Goal: Task Accomplishment & Management: Use online tool/utility

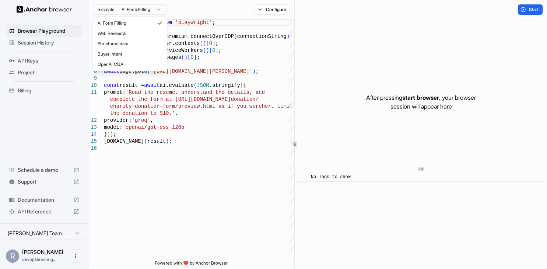
click at [157, 10] on html "Browser Playground Session History API Keys Project Billing Schedule a demo Sup…" at bounding box center [273, 134] width 547 height 269
click at [205, 141] on html "Browser Playground Session History API Keys Project Billing Schedule a demo Sup…" at bounding box center [273, 134] width 547 height 269
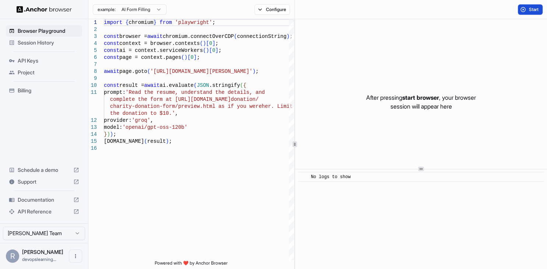
click at [536, 14] on button "Start" at bounding box center [530, 9] width 25 height 10
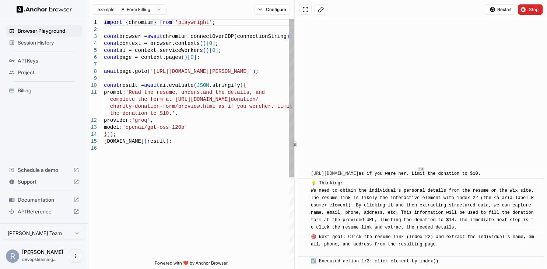
scroll to position [36, 0]
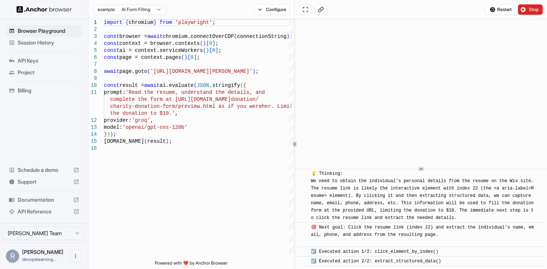
click at [24, 40] on span "Session History" at bounding box center [49, 42] width 62 height 7
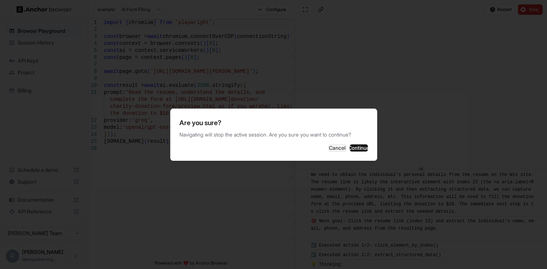
scroll to position [116, 0]
click at [328, 150] on button "Cancel" at bounding box center [337, 147] width 18 height 7
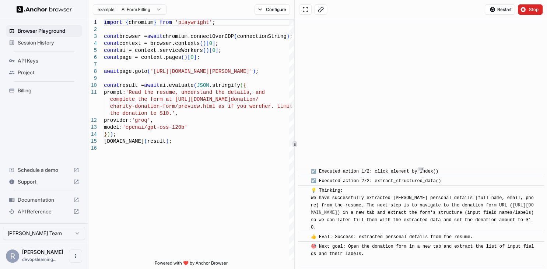
click at [42, 38] on div "Session History" at bounding box center [44, 43] width 76 height 12
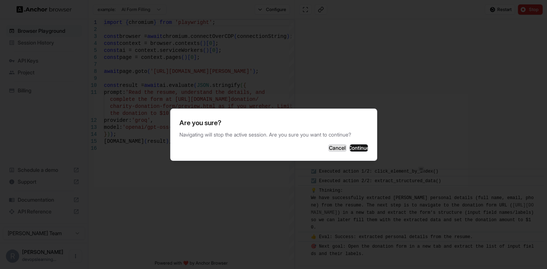
click at [328, 151] on button "Cancel" at bounding box center [337, 147] width 18 height 7
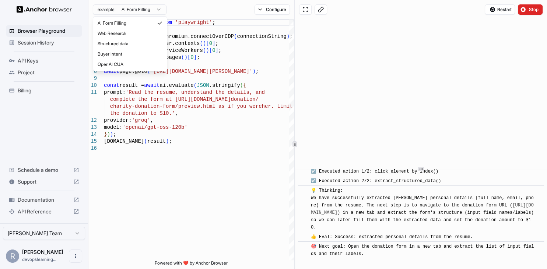
click at [151, 9] on html "Browser Playground Session History API Keys Project Billing Schedule a demo Sup…" at bounding box center [273, 134] width 547 height 269
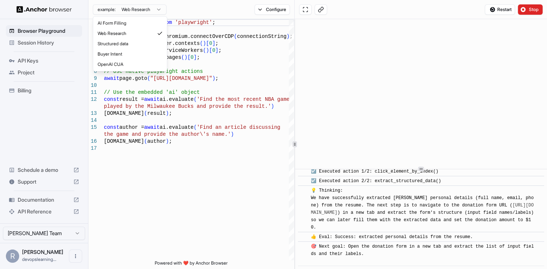
click at [155, 11] on html "Browser Playground Session History API Keys Project Billing Schedule a demo Sup…" at bounding box center [273, 134] width 547 height 269
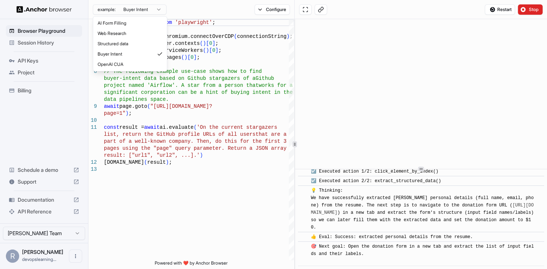
click at [146, 8] on html "Browser Playground Session History API Keys Project Billing Schedule a demo Sup…" at bounding box center [273, 134] width 547 height 269
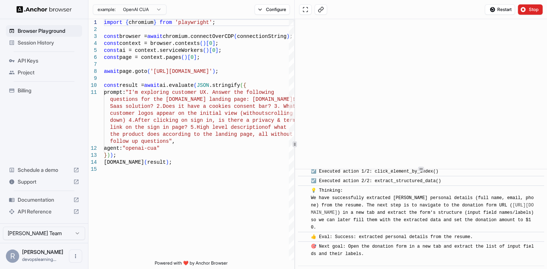
click at [38, 42] on span "Session History" at bounding box center [49, 42] width 62 height 7
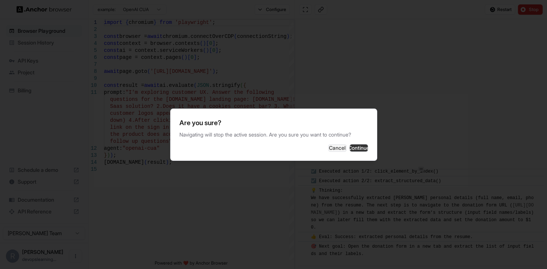
click at [361, 152] on button "Continue" at bounding box center [359, 147] width 18 height 7
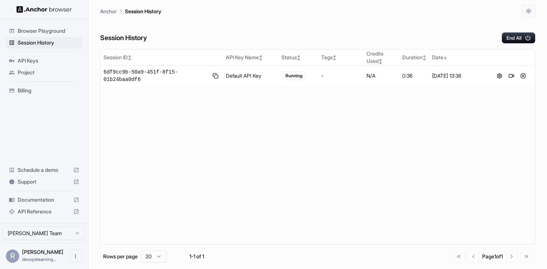
click at [29, 89] on span "Billing" at bounding box center [49, 90] width 62 height 7
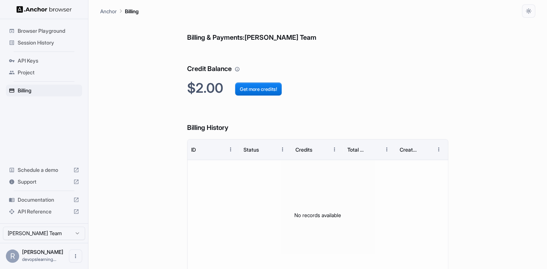
click at [29, 52] on ul "Browser Playground Session History API Keys Project Billing" at bounding box center [44, 60] width 82 height 77
click at [38, 31] on span "Browser Playground" at bounding box center [49, 30] width 62 height 7
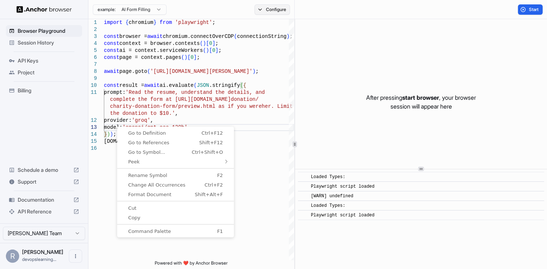
click at [267, 8] on button "Configure" at bounding box center [273, 9] width 36 height 10
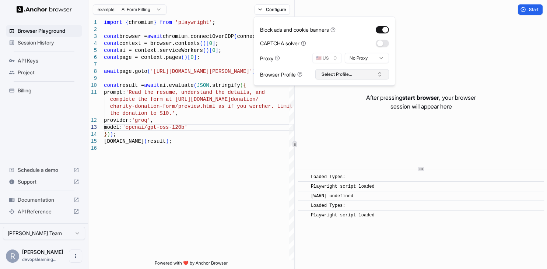
click at [335, 73] on button "Select Profile..." at bounding box center [352, 74] width 74 height 10
click at [335, 97] on div "No profiles found." at bounding box center [352, 100] width 73 height 10
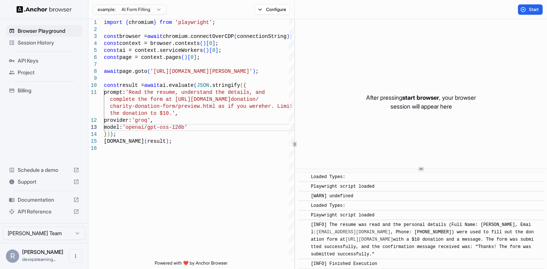
scroll to position [1, 0]
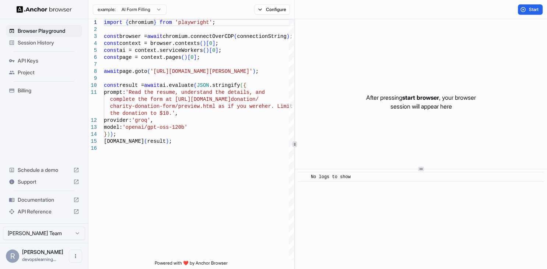
click at [53, 11] on img at bounding box center [44, 9] width 55 height 7
click at [38, 200] on span "Documentation" at bounding box center [44, 199] width 53 height 7
click at [20, 92] on span "Billing" at bounding box center [49, 90] width 62 height 7
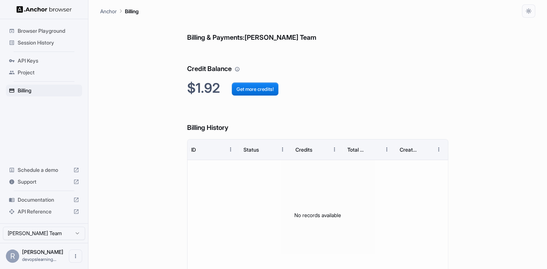
click at [18, 67] on div "Project" at bounding box center [44, 73] width 76 height 12
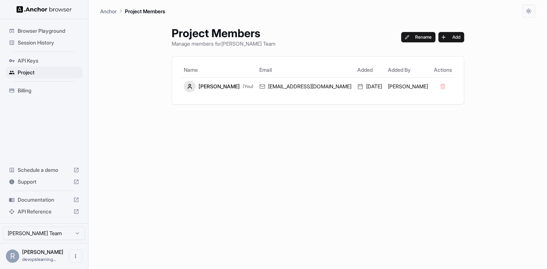
click at [19, 82] on ul "Browser Playground Session History API Keys Project Billing" at bounding box center [44, 60] width 82 height 77
click at [23, 89] on span "Billing" at bounding box center [49, 90] width 62 height 7
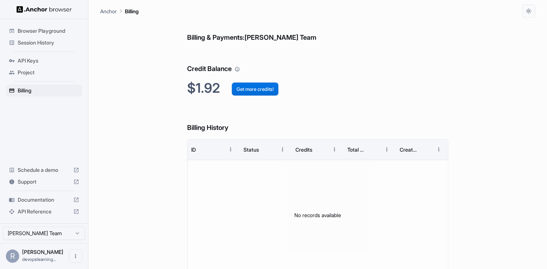
click at [252, 85] on button "Get more credits!" at bounding box center [255, 89] width 47 height 13
